Goal: Navigation & Orientation: Find specific page/section

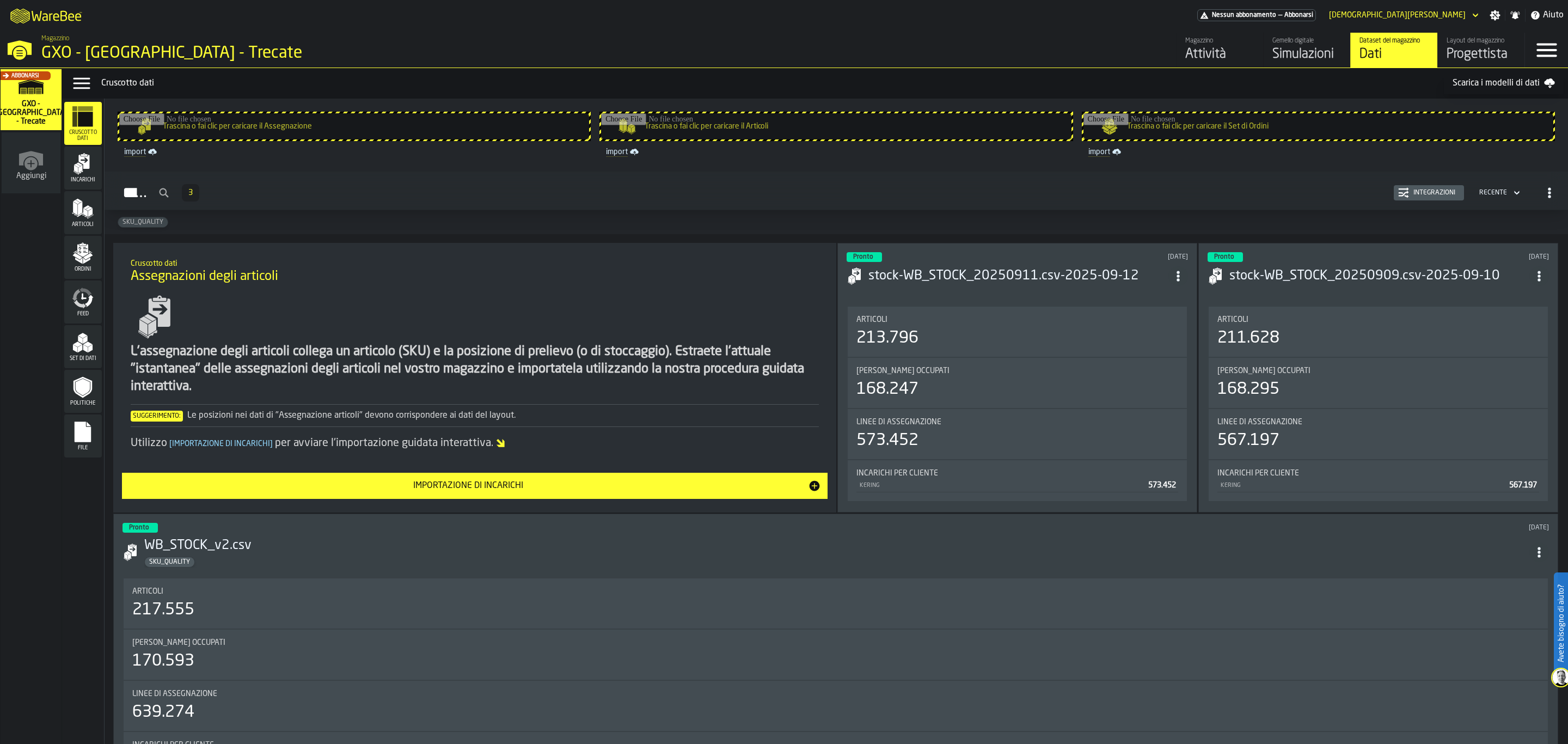
click at [1316, 63] on div "Simulazioni" at bounding box center [1307, 54] width 69 height 18
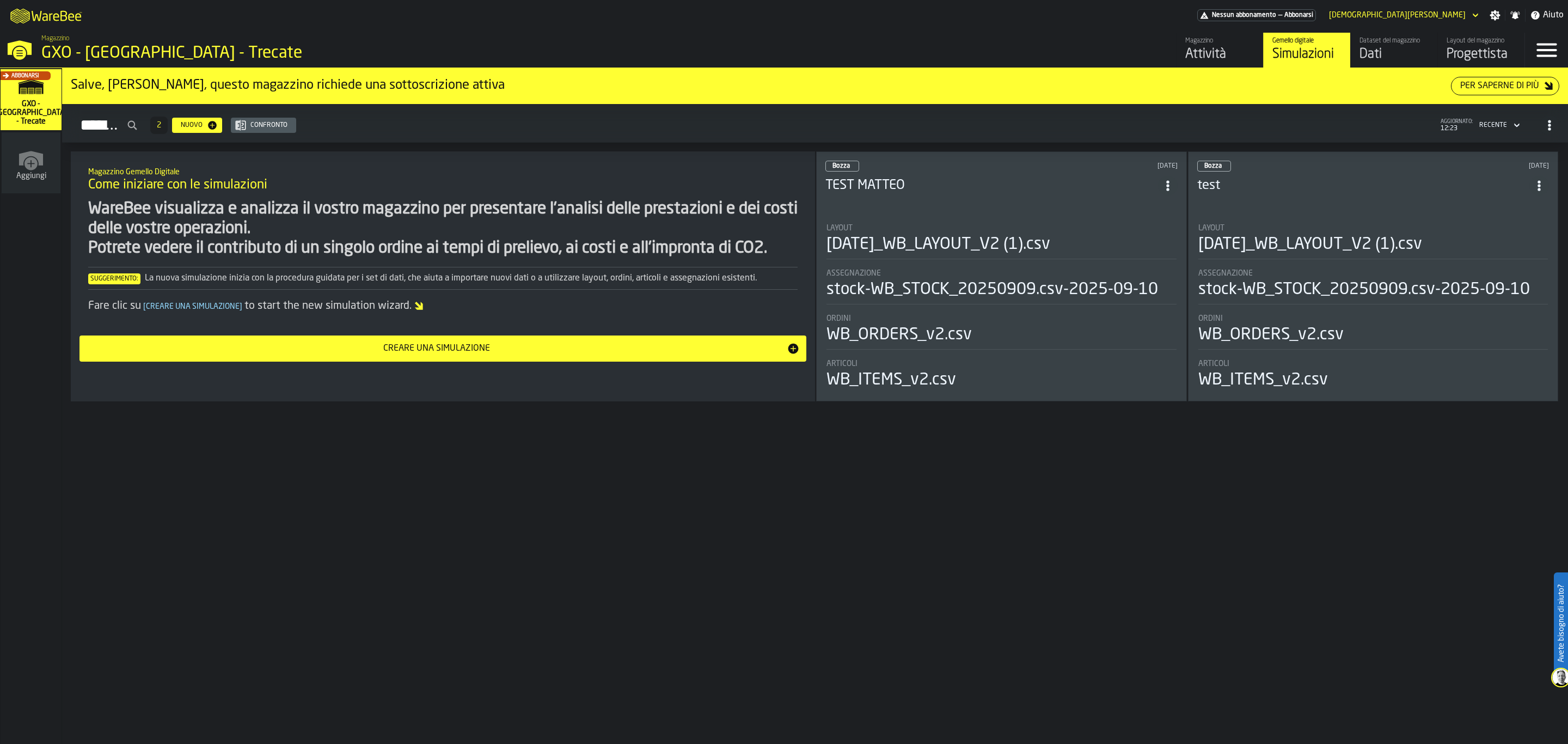
click at [41, 182] on div "Aggiungi" at bounding box center [31, 162] width 59 height 61
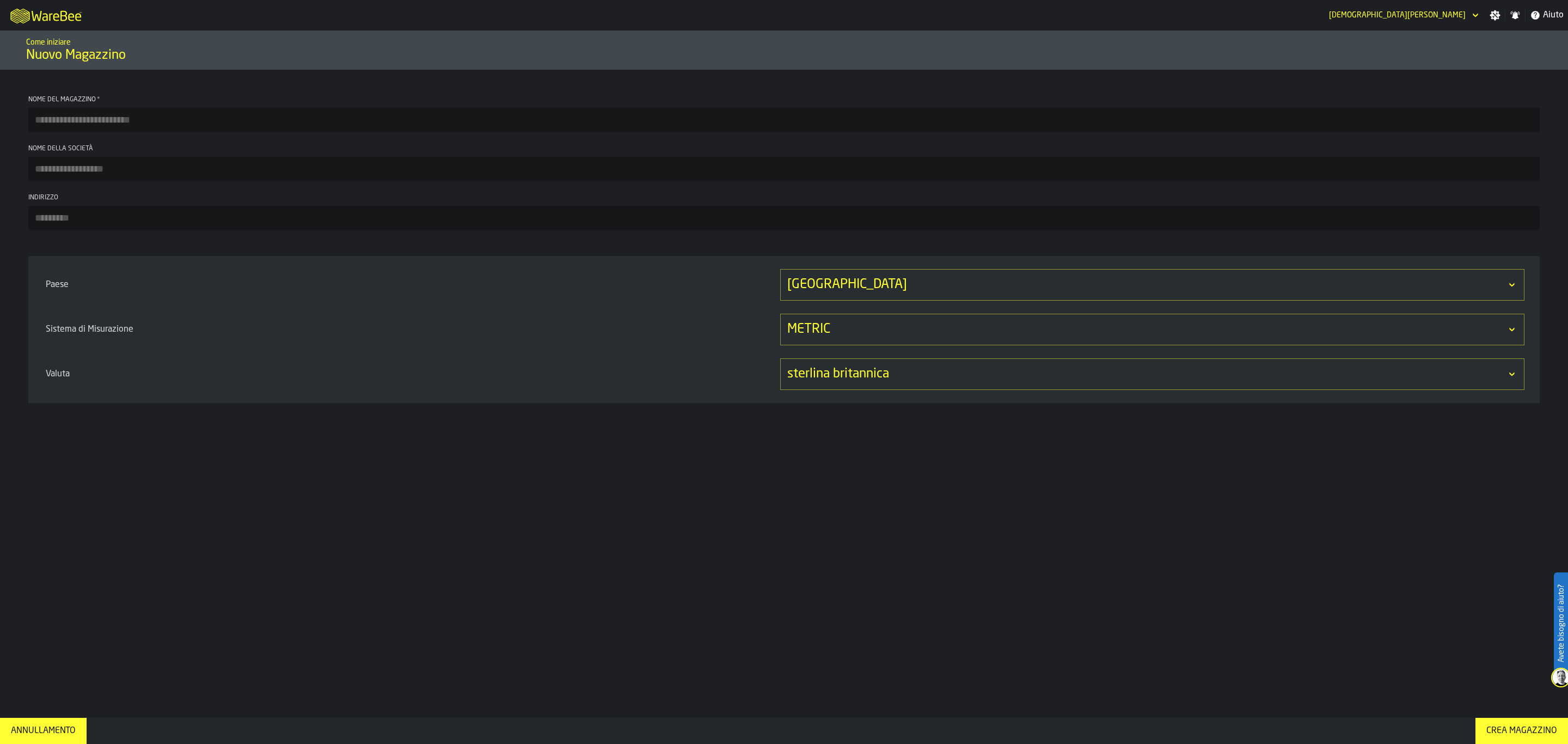
click at [30, 12] on icon "M A K I N G W A R E H O U S E S M O R E EF F I C I E N T" at bounding box center [46, 15] width 80 height 22
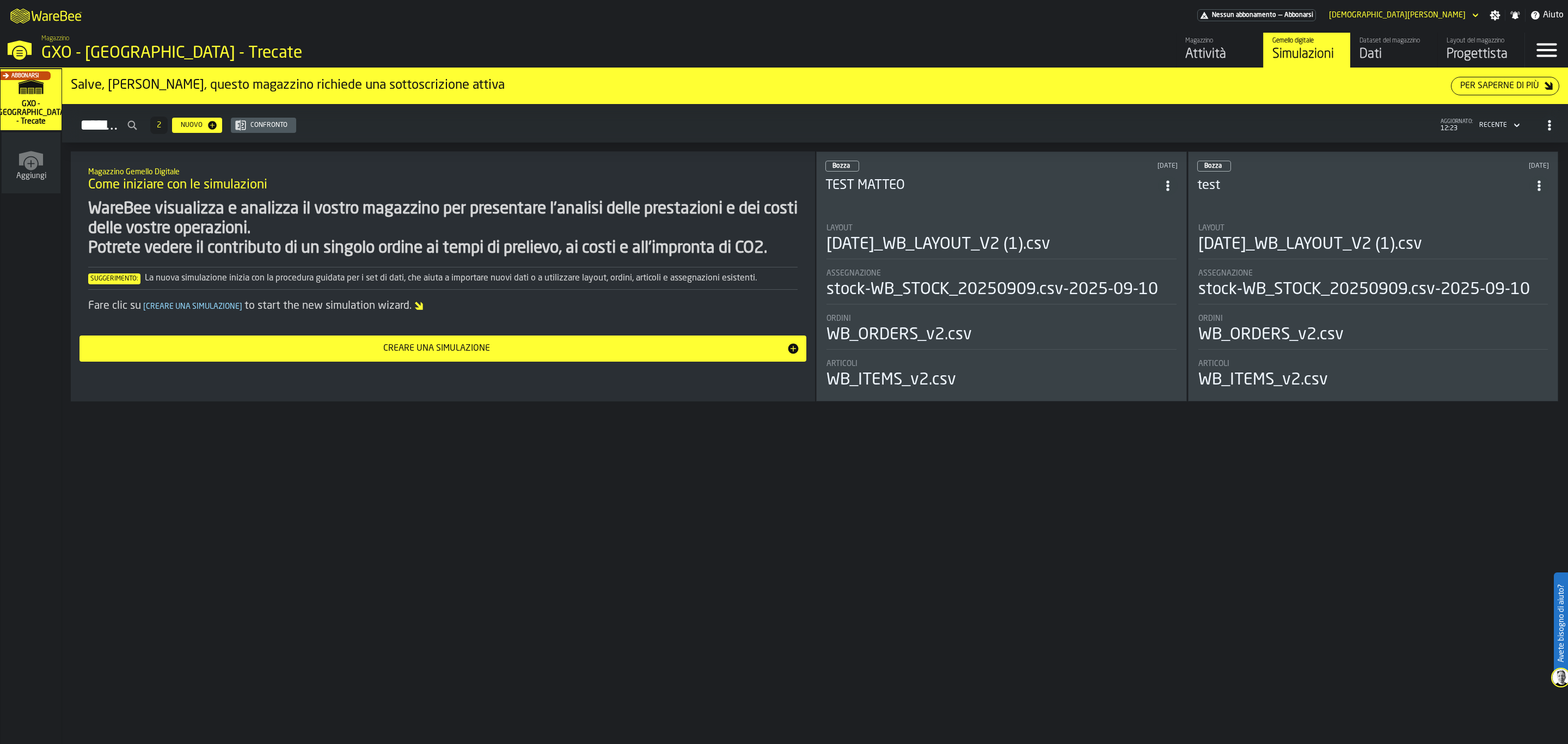
click at [1392, 43] on div "Dataset del magazzino" at bounding box center [1394, 41] width 69 height 8
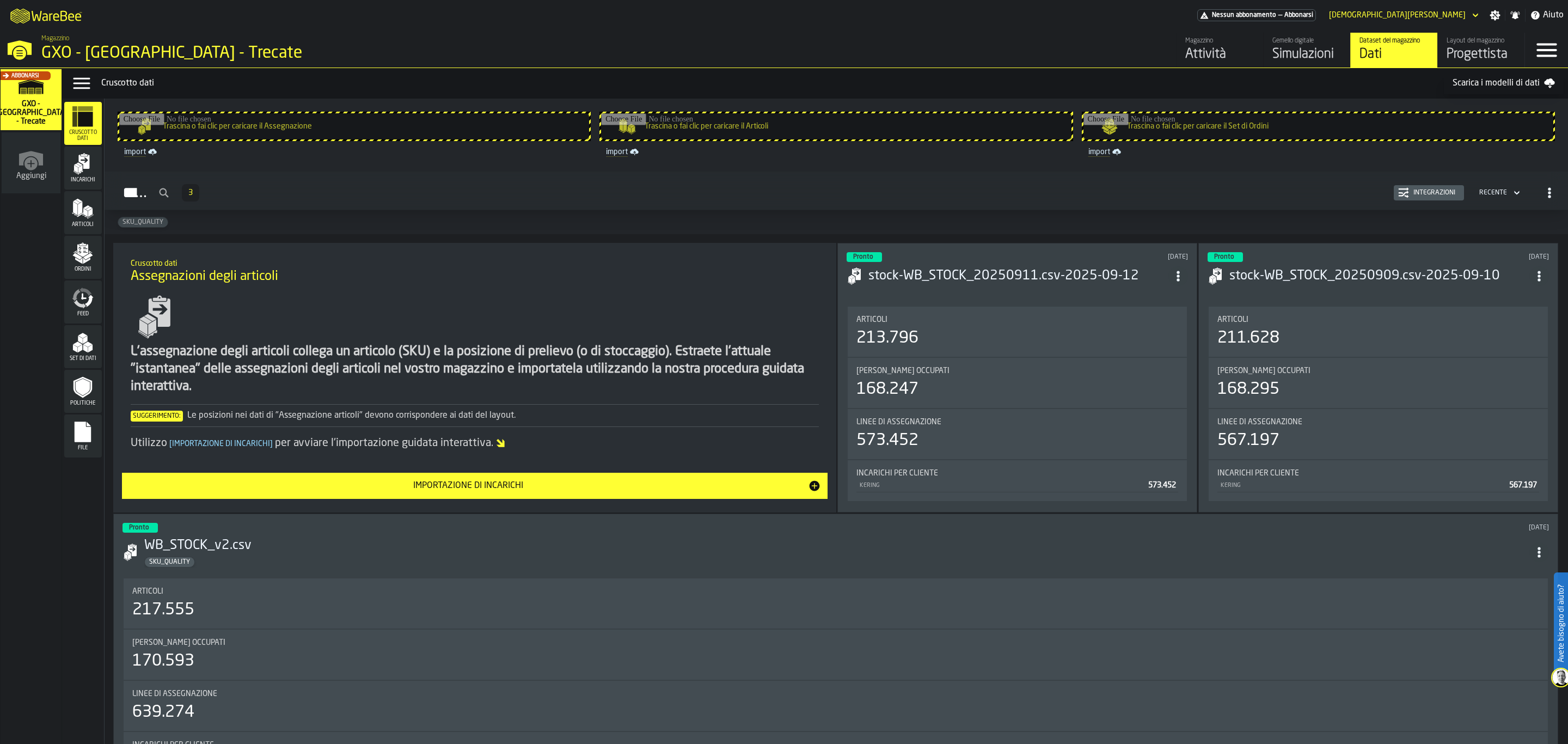
click at [1312, 42] on div "Gemello digitale" at bounding box center [1307, 41] width 69 height 8
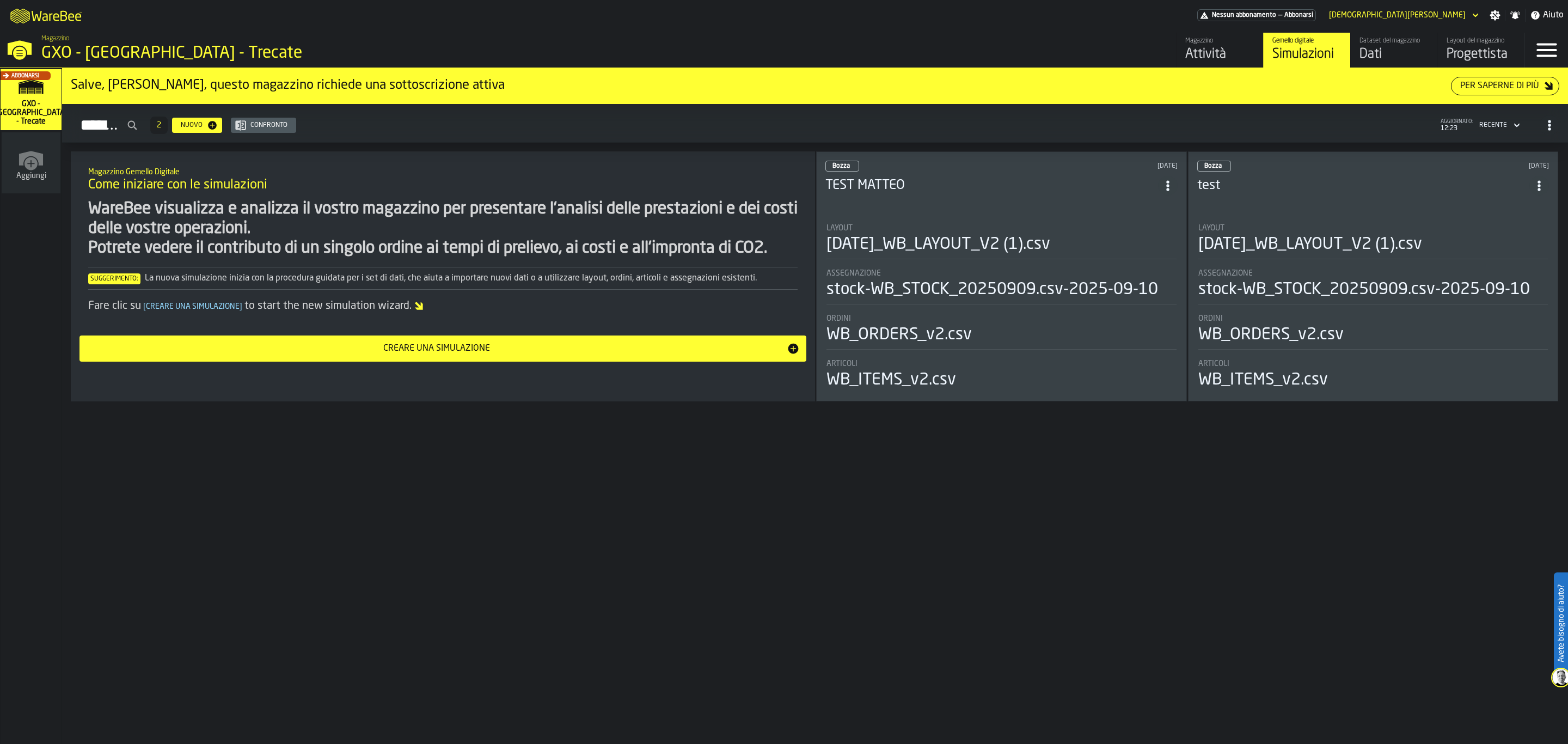
click at [1506, 54] on div "Progettista" at bounding box center [1482, 54] width 69 height 18
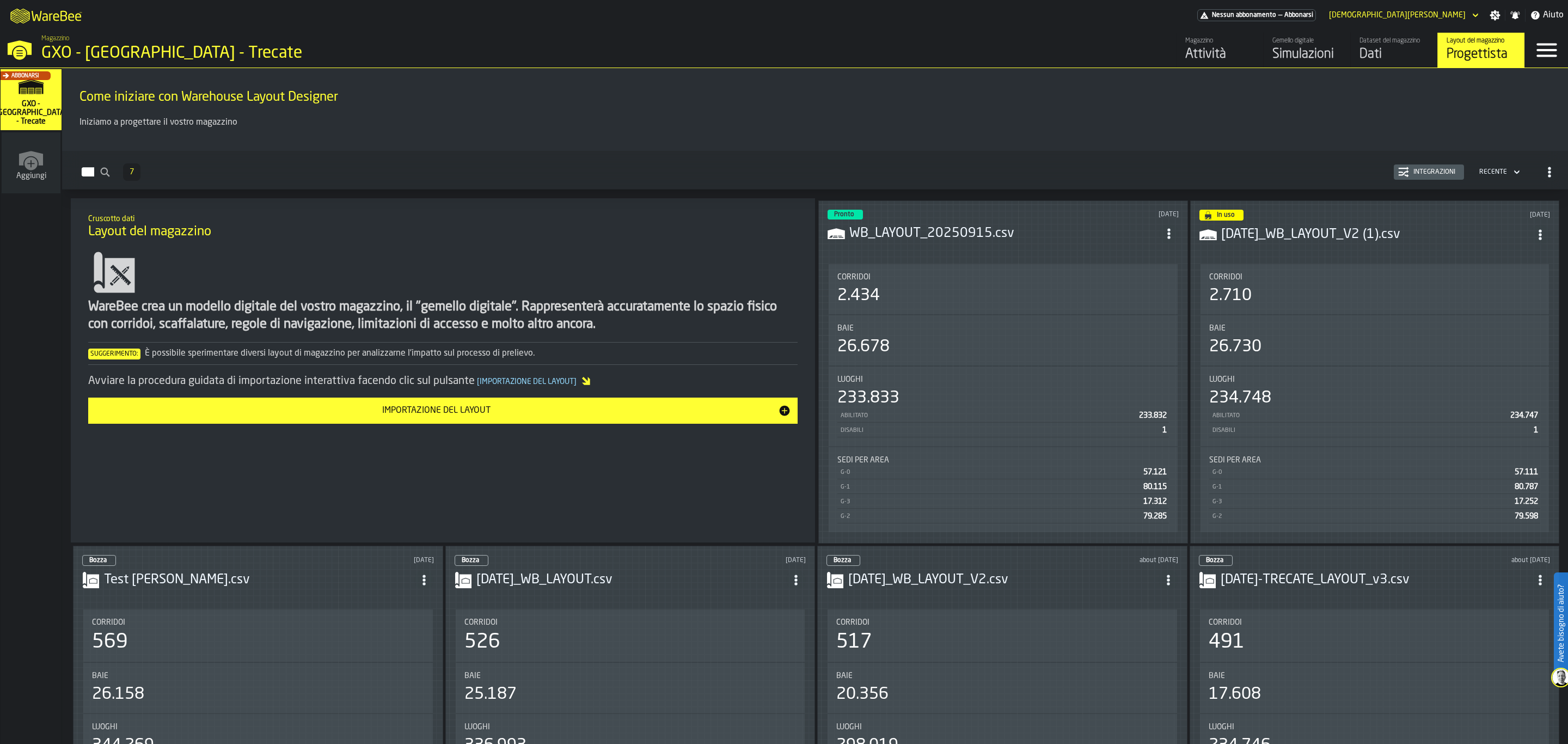
scroll to position [5, 0]
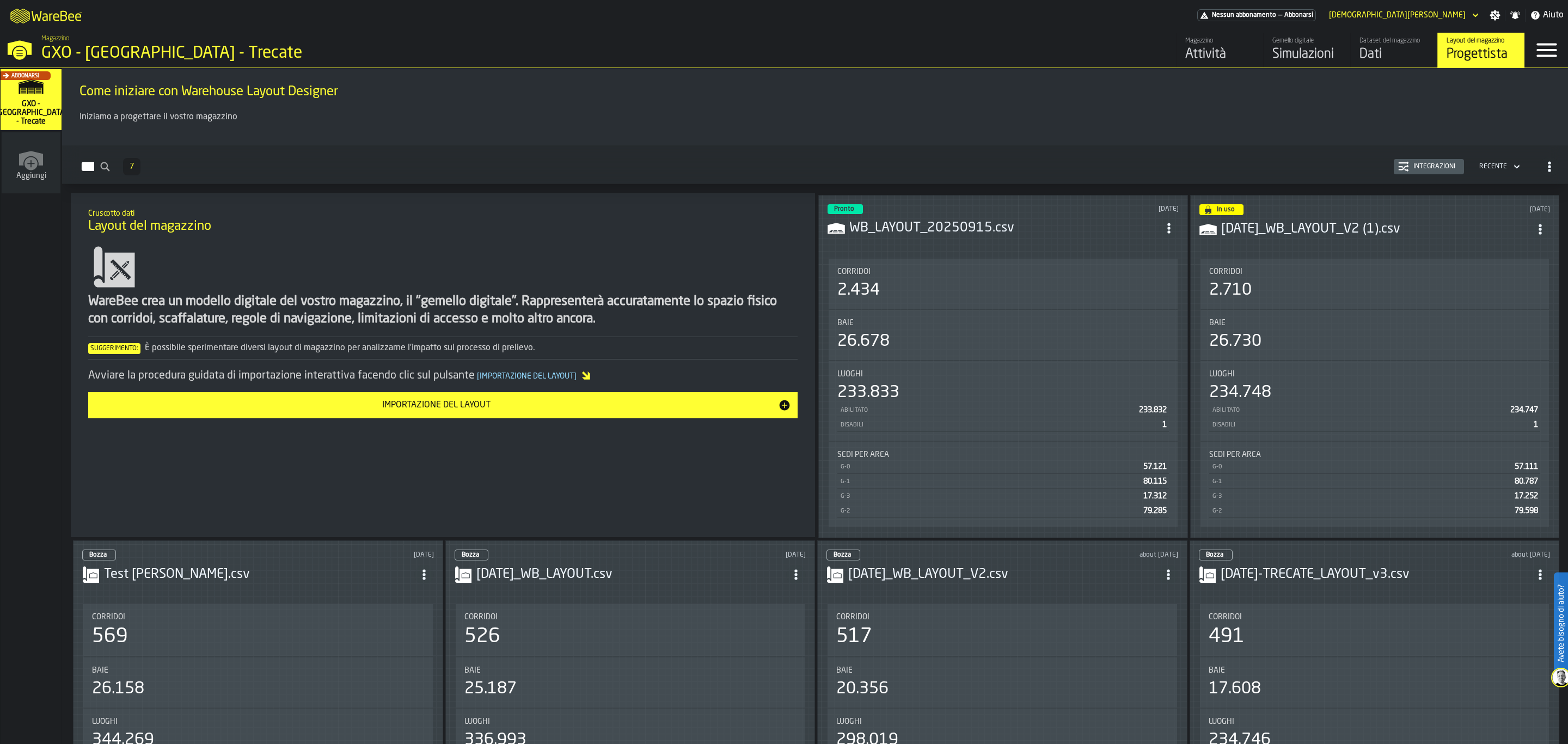
click at [911, 304] on div "Corridoi 2.434" at bounding box center [1003, 283] width 349 height 50
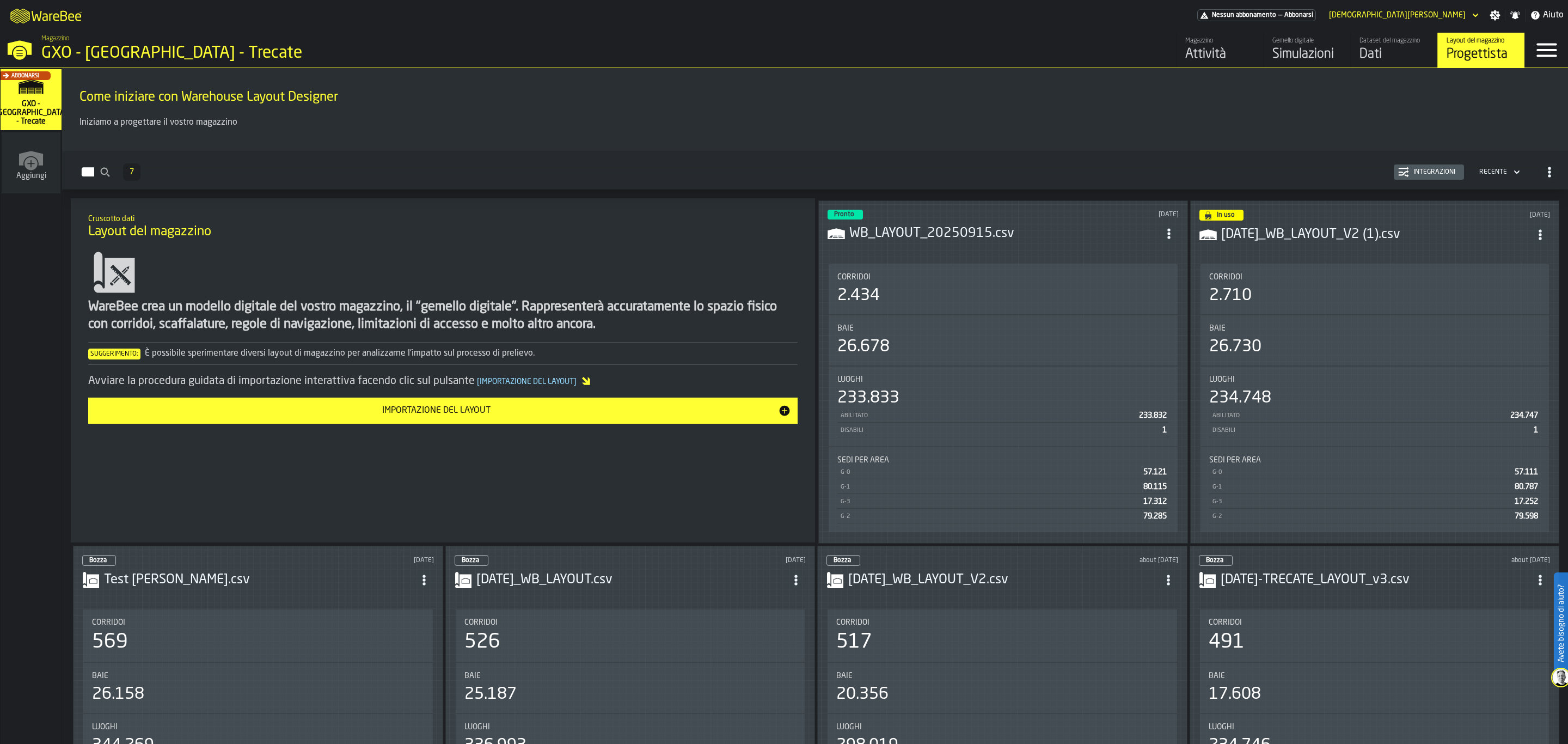
click at [879, 278] on div "Corridoi" at bounding box center [1003, 276] width 332 height 8
